Goal: Obtain resource: Download file/media

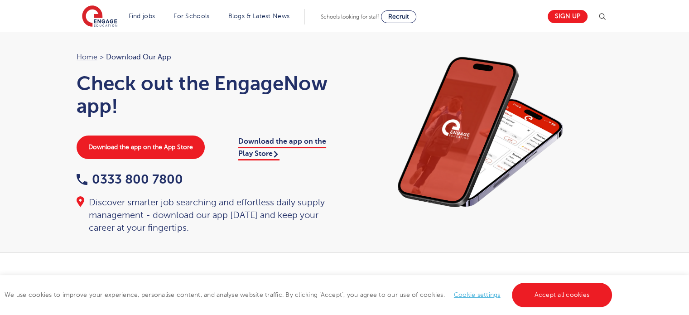
click at [317, 113] on h1 "Check out the EngageNow app!" at bounding box center [206, 94] width 259 height 45
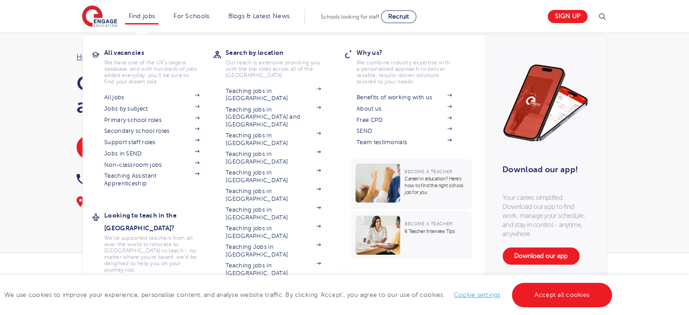
click at [140, 22] on li "Find jobs All vacancies We have one of the UK's largest database. and with hund…" at bounding box center [142, 16] width 34 height 15
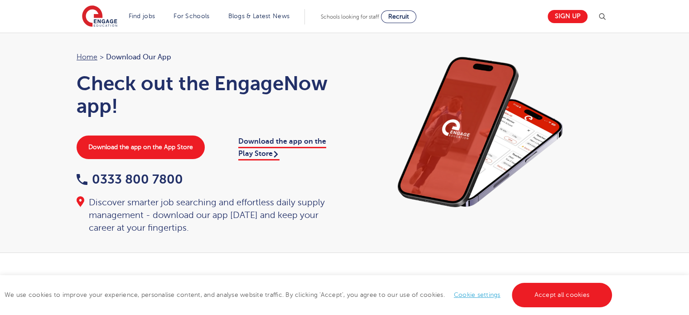
click at [32, 56] on div "Home > Download our app Check out the EngageNow app! Download the app on the Ap…" at bounding box center [344, 143] width 689 height 220
click at [570, 92] on img at bounding box center [481, 132] width 254 height 163
